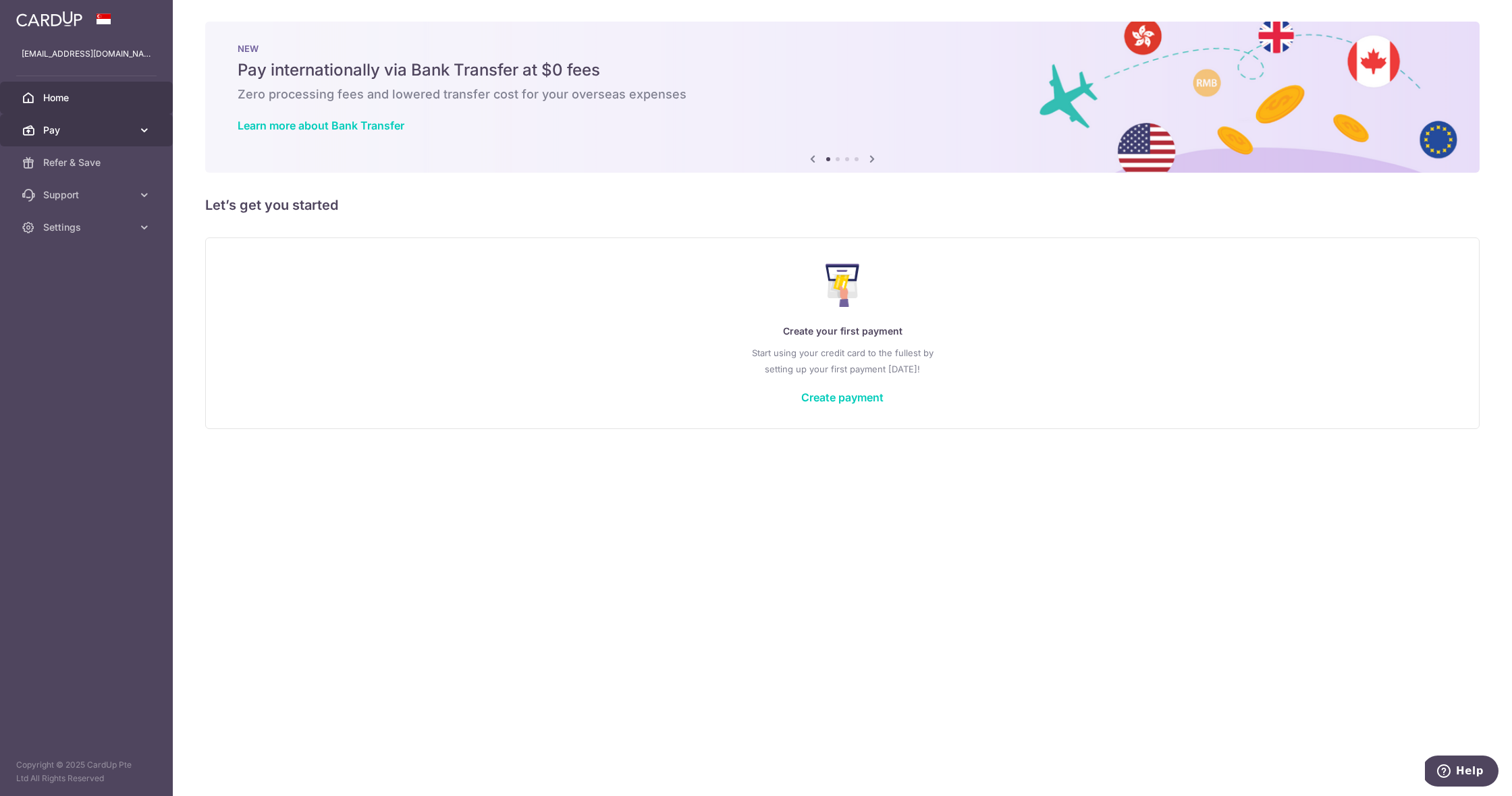
click at [118, 128] on span "Pay" at bounding box center [88, 130] width 89 height 14
click at [119, 348] on link "Settings" at bounding box center [86, 342] width 172 height 32
click at [113, 366] on link "Account" at bounding box center [86, 374] width 172 height 32
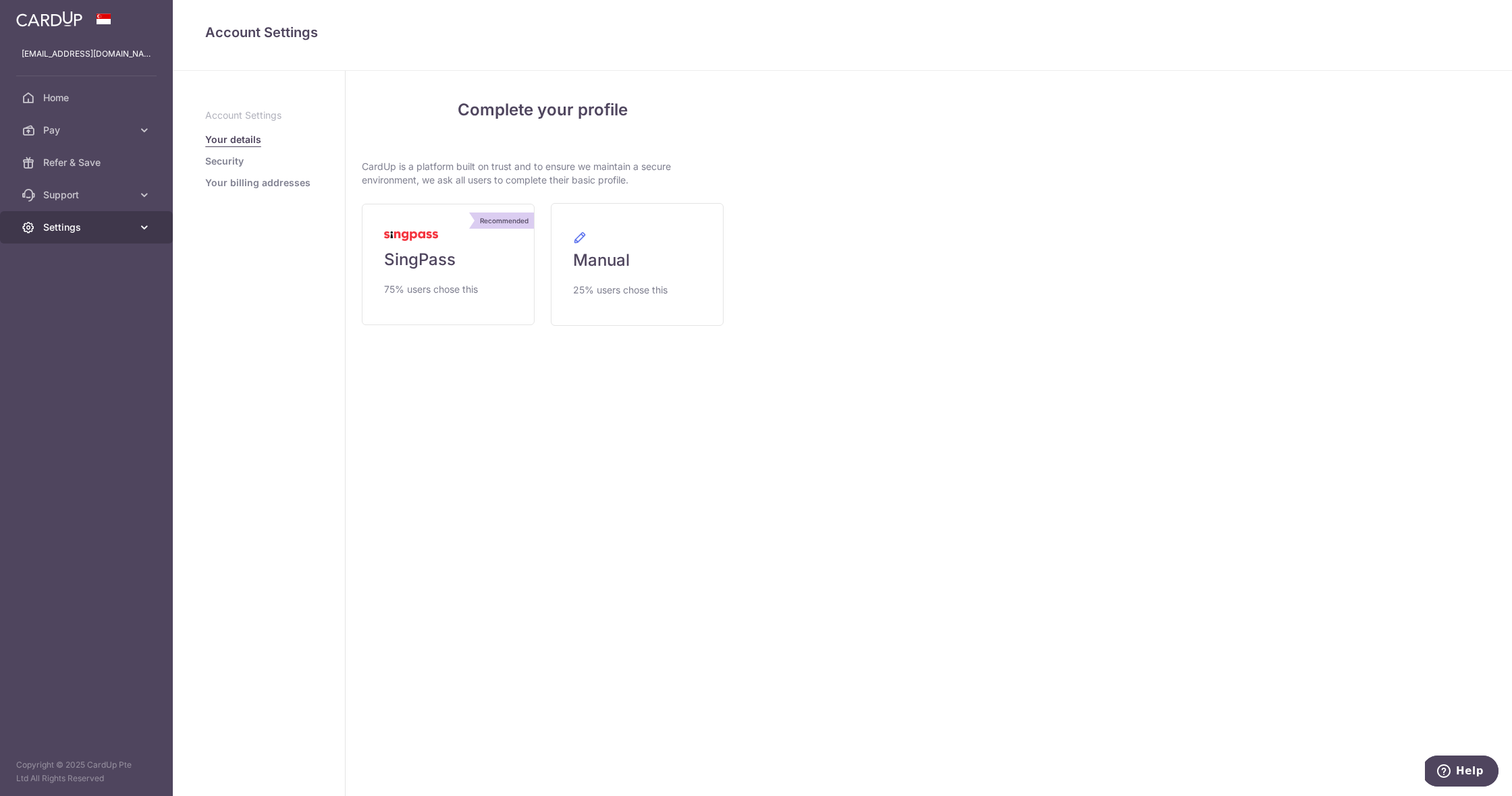
click at [81, 237] on link "Settings" at bounding box center [86, 227] width 172 height 32
click at [87, 294] on span "Logout" at bounding box center [88, 292] width 89 height 14
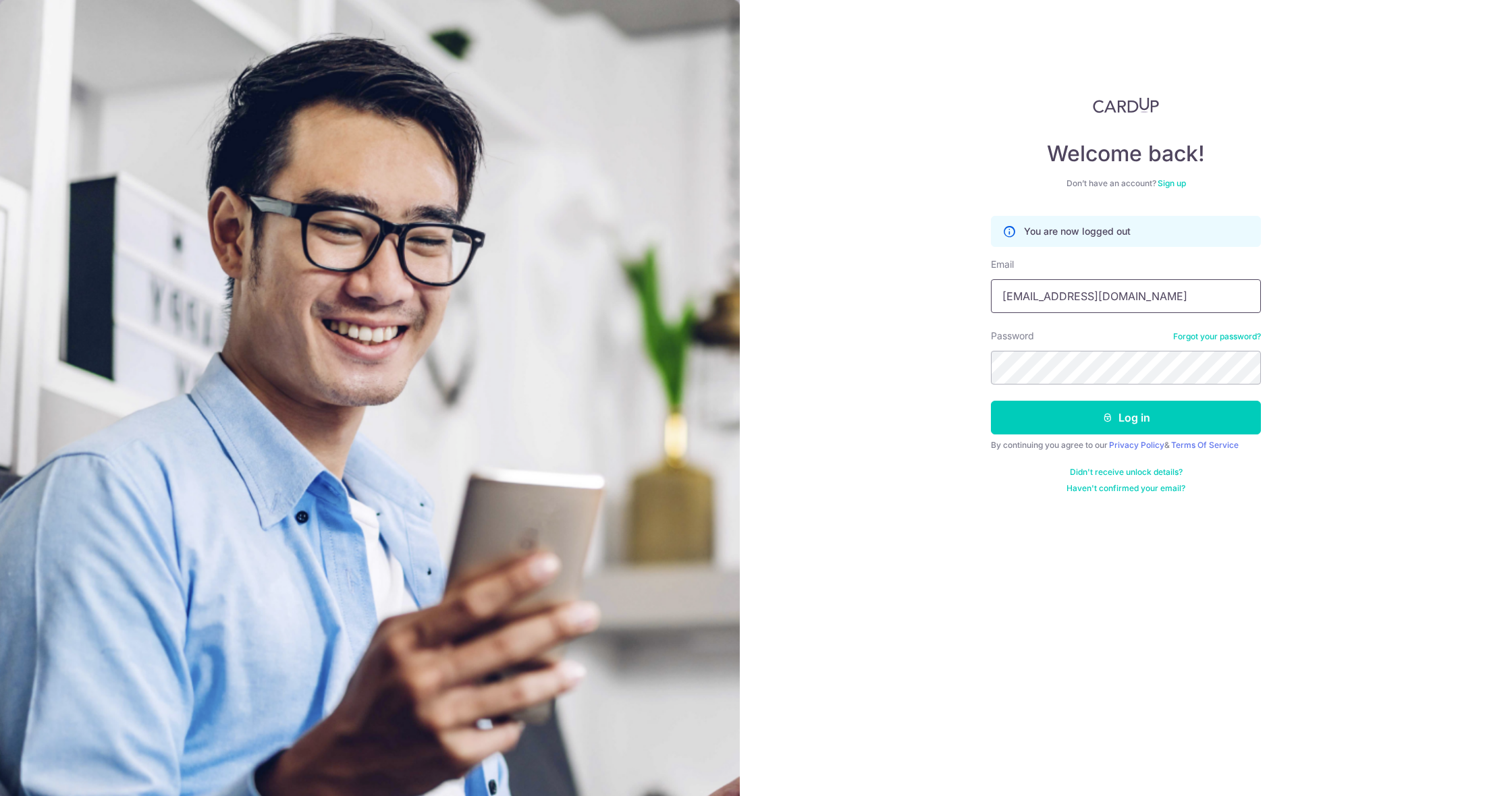
type input "[EMAIL_ADDRESS][DOMAIN_NAME]"
click at [1081, 388] on form "You are now logged out Email [EMAIL_ADDRESS][DOMAIN_NAME] Password Forgot your …" at bounding box center [1125, 354] width 270 height 278
click at [1078, 411] on button "Log in" at bounding box center [1125, 417] width 270 height 34
